Goal: Information Seeking & Learning: Learn about a topic

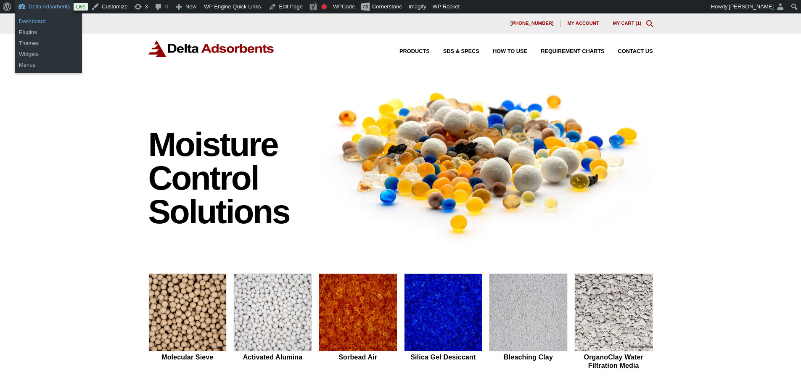
click at [39, 17] on link "Dashboard" at bounding box center [48, 21] width 67 height 11
click at [43, 18] on link "Dashboard" at bounding box center [48, 21] width 67 height 11
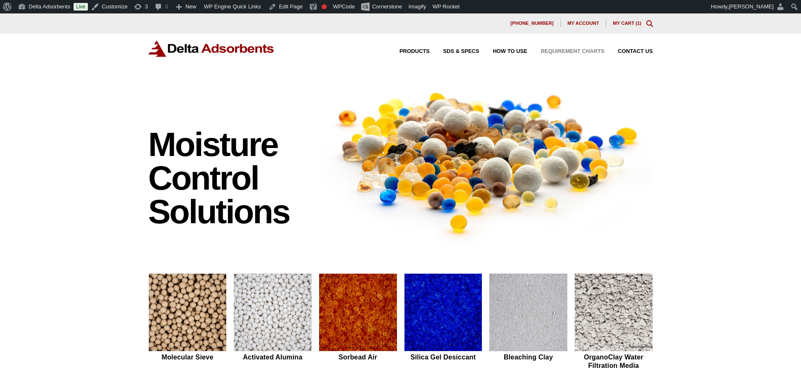
click at [596, 51] on span "Requirement Charts" at bounding box center [572, 51] width 63 height 5
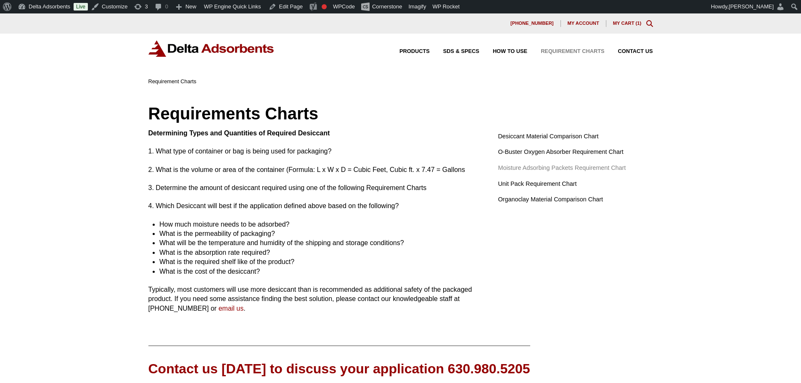
click at [560, 166] on span "Moisture Adsorbing Packets Requirement Chart" at bounding box center [562, 168] width 128 height 9
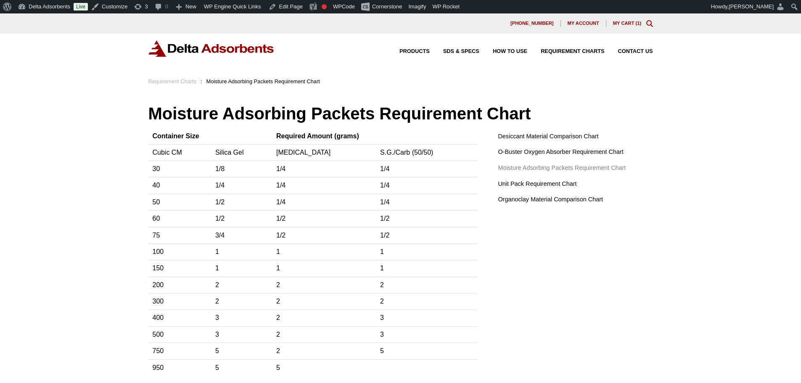
click at [201, 48] on img at bounding box center [211, 48] width 126 height 16
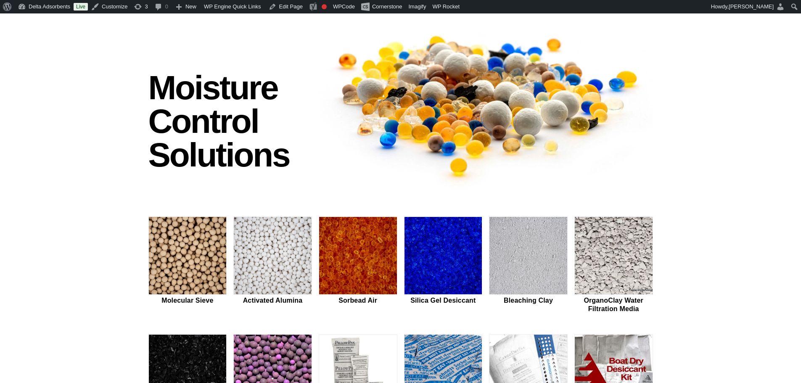
scroll to position [112, 0]
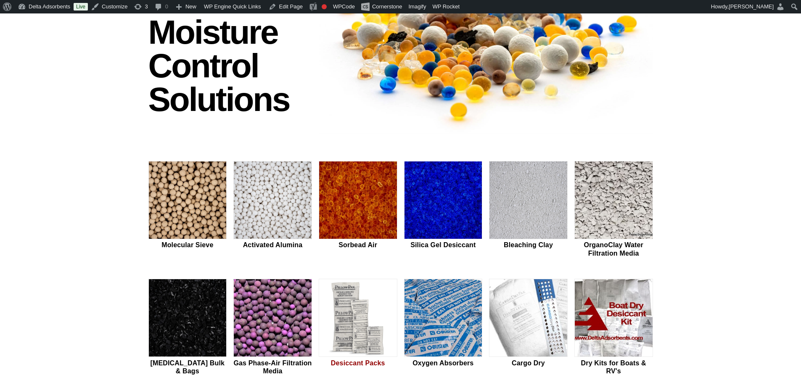
click at [344, 314] on img at bounding box center [358, 318] width 78 height 78
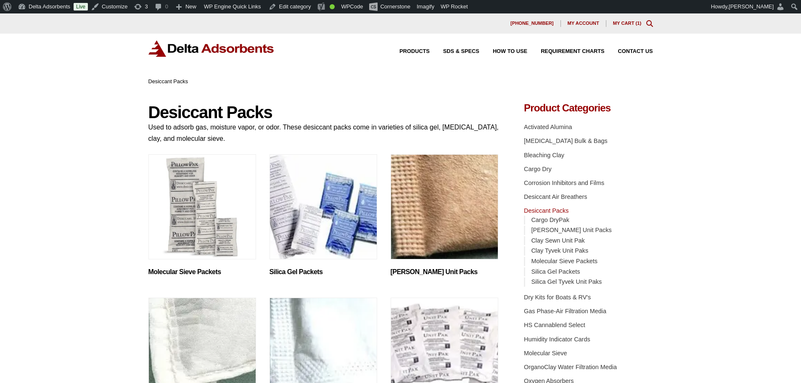
click at [238, 204] on img "Visit product category Molecular Sieve Packets" at bounding box center [202, 206] width 108 height 105
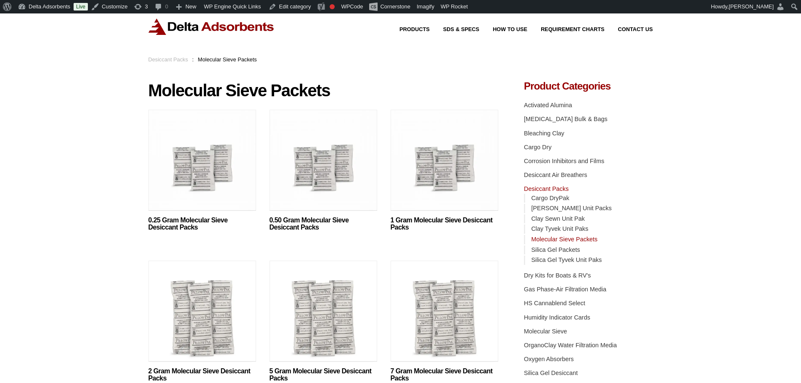
scroll to position [56, 0]
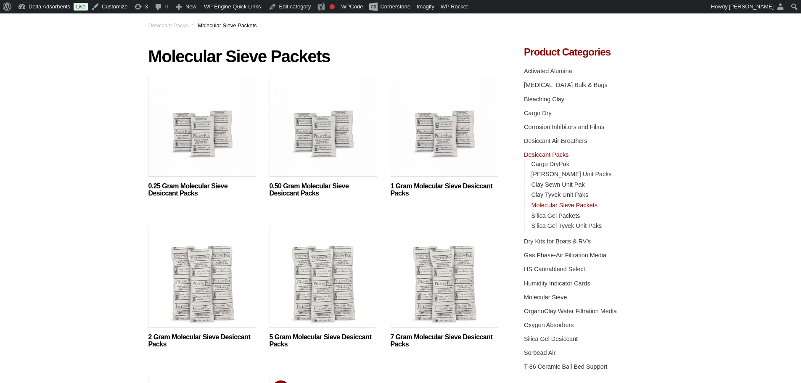
click at [208, 285] on img at bounding box center [202, 279] width 108 height 105
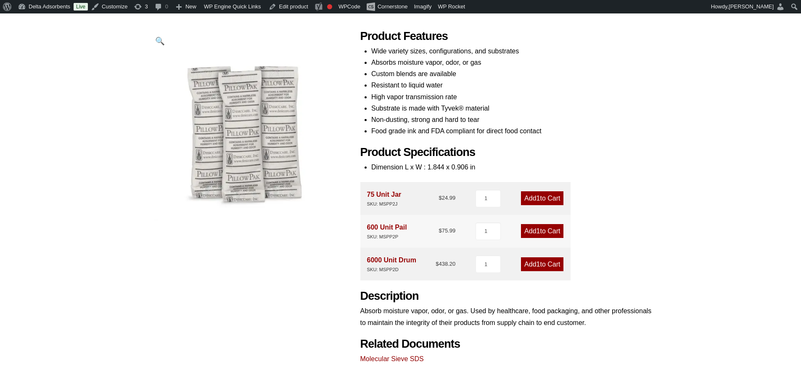
scroll to position [109, 0]
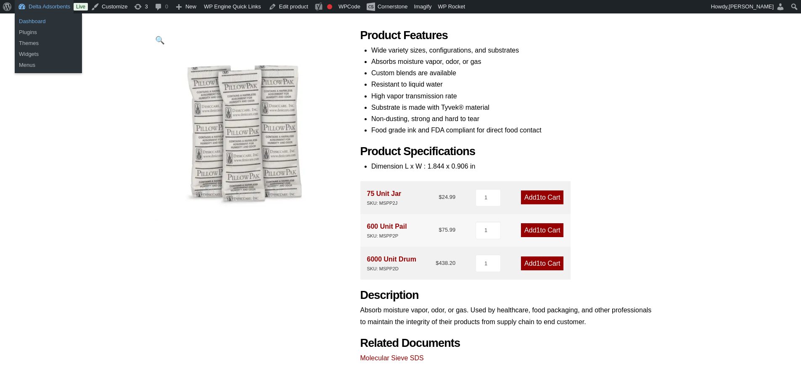
click at [38, 19] on link "Dashboard" at bounding box center [48, 21] width 67 height 11
